Goal: Find specific page/section: Find specific page/section

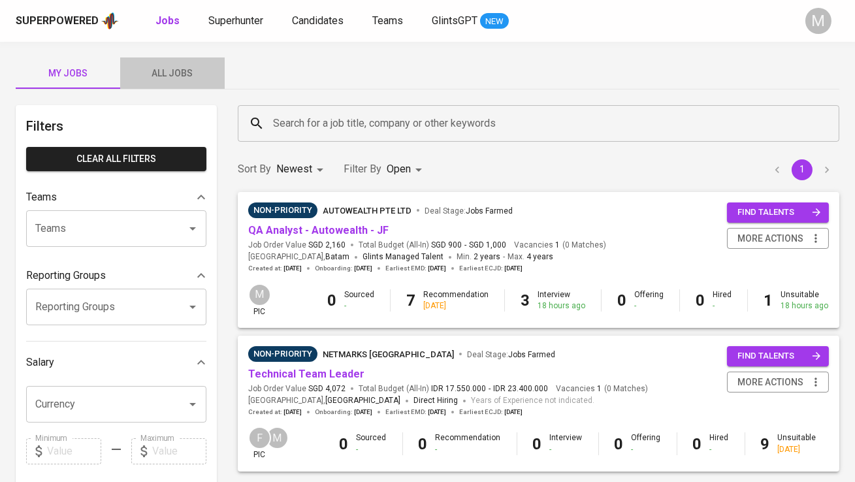
click at [193, 69] on span "All Jobs" at bounding box center [172, 73] width 89 height 16
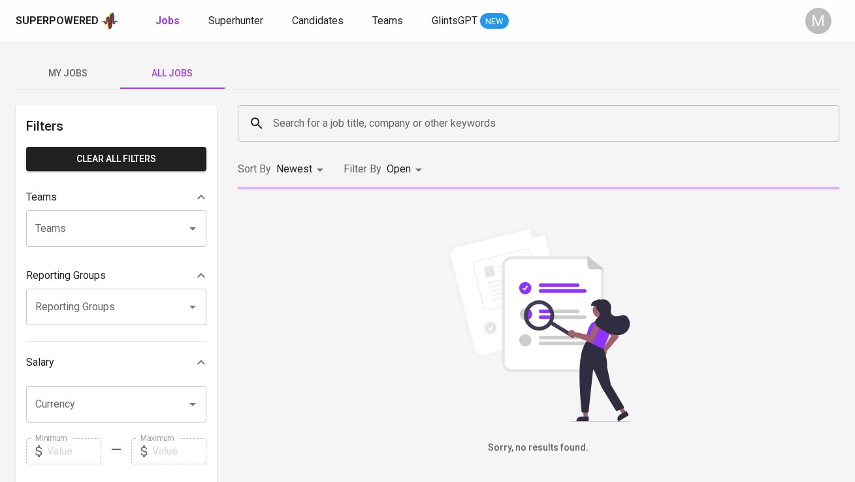
click at [289, 106] on div "Search for a job title, company or other keywords" at bounding box center [538, 123] width 601 height 37
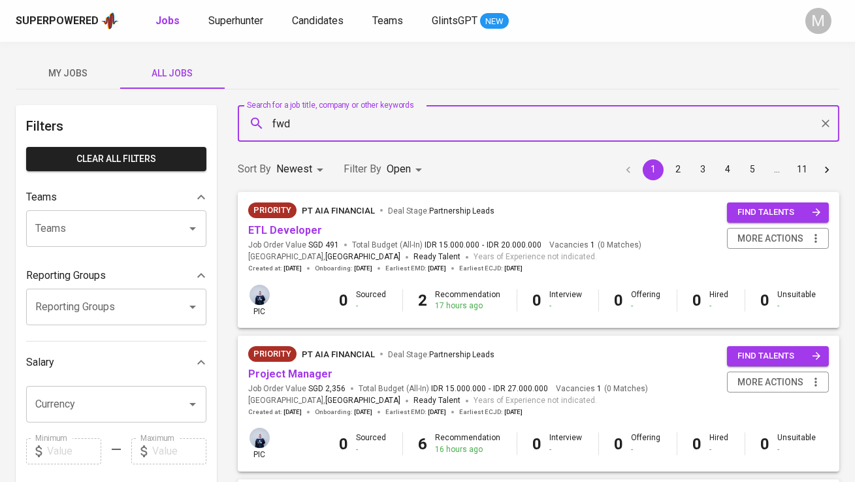
type input "fwd"
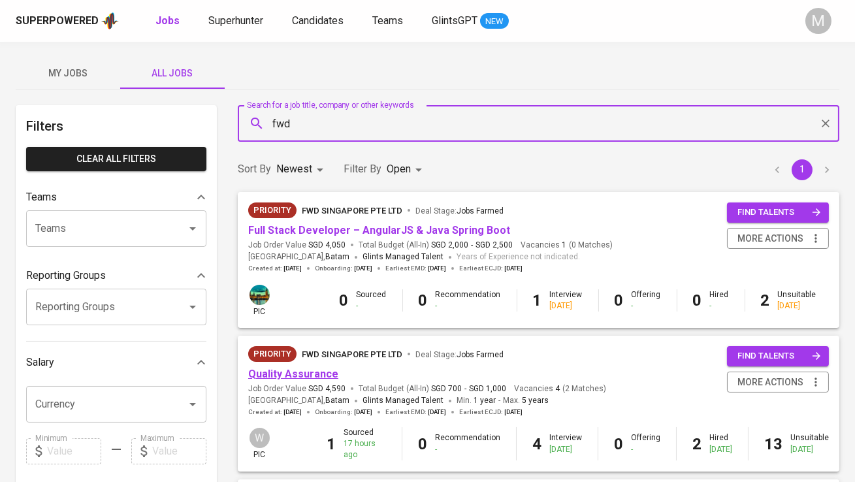
click at [295, 369] on link "Quality Assurance" at bounding box center [293, 374] width 90 height 12
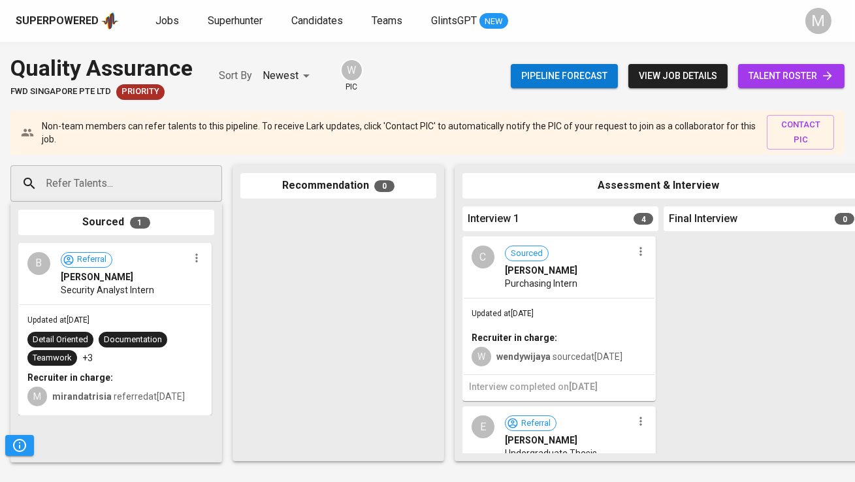
click at [779, 86] on link "talent roster" at bounding box center [791, 76] width 106 height 24
